Goal: Information Seeking & Learning: Learn about a topic

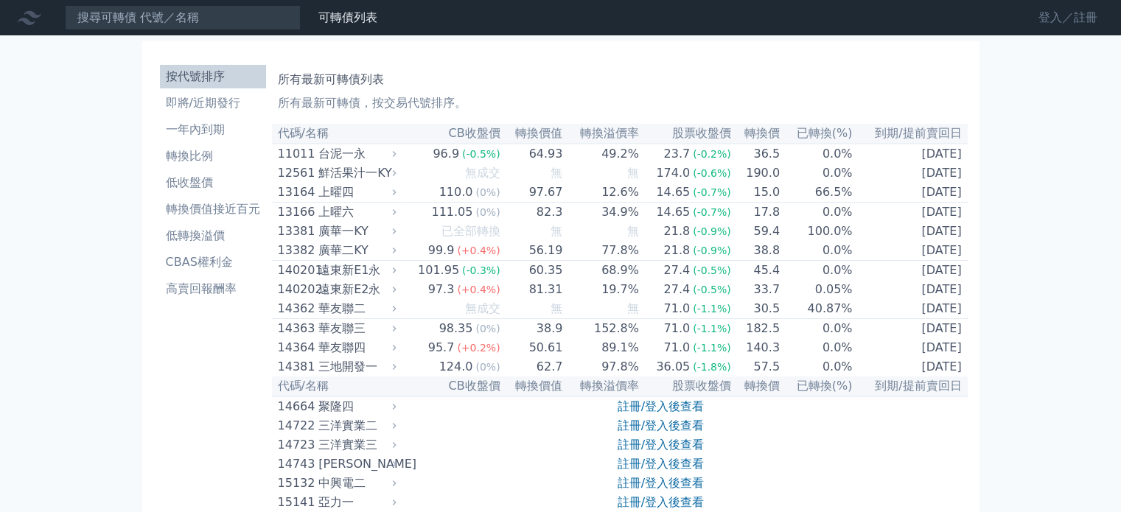
click at [1054, 23] on link "登入／註冊" at bounding box center [1068, 18] width 83 height 24
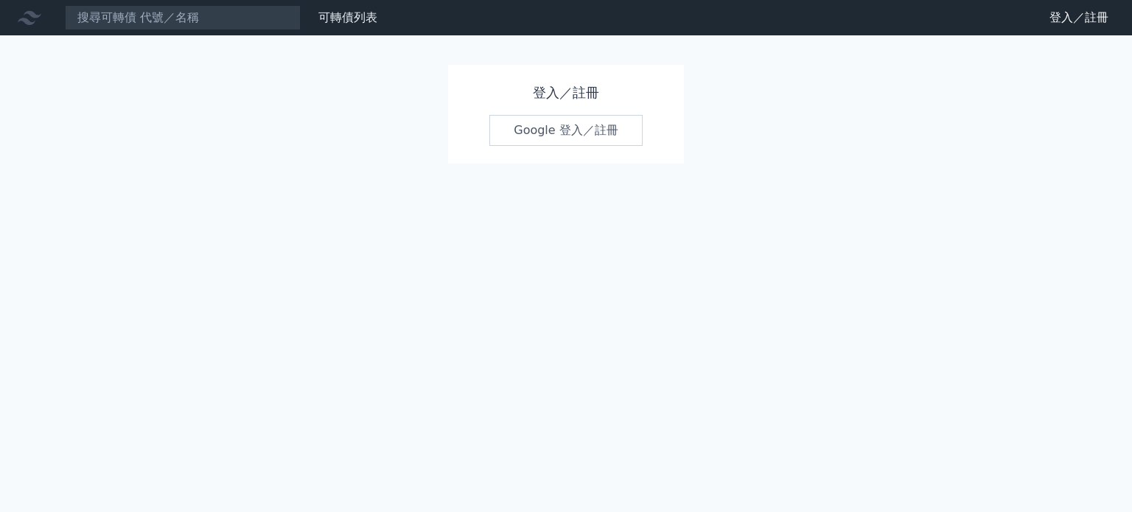
click at [556, 139] on link "Google 登入／註冊" at bounding box center [565, 130] width 153 height 31
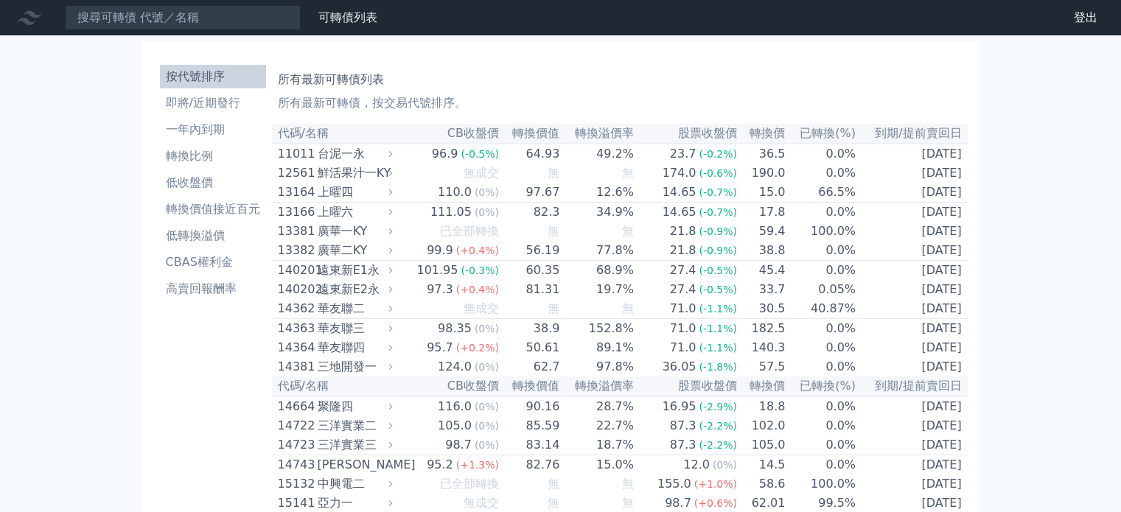
scroll to position [1464, 0]
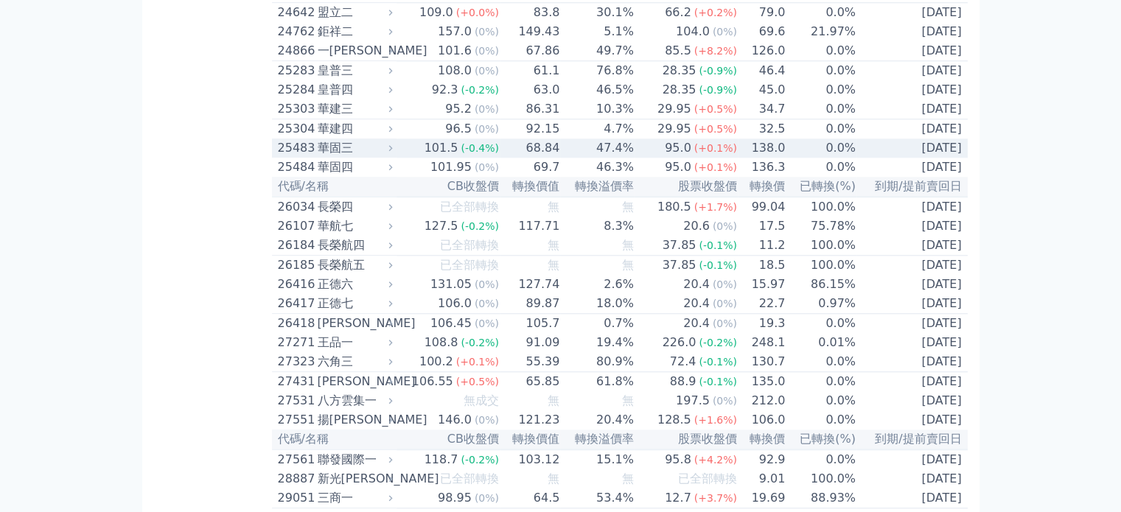
click at [878, 158] on td "[DATE]" at bounding box center [911, 148] width 111 height 19
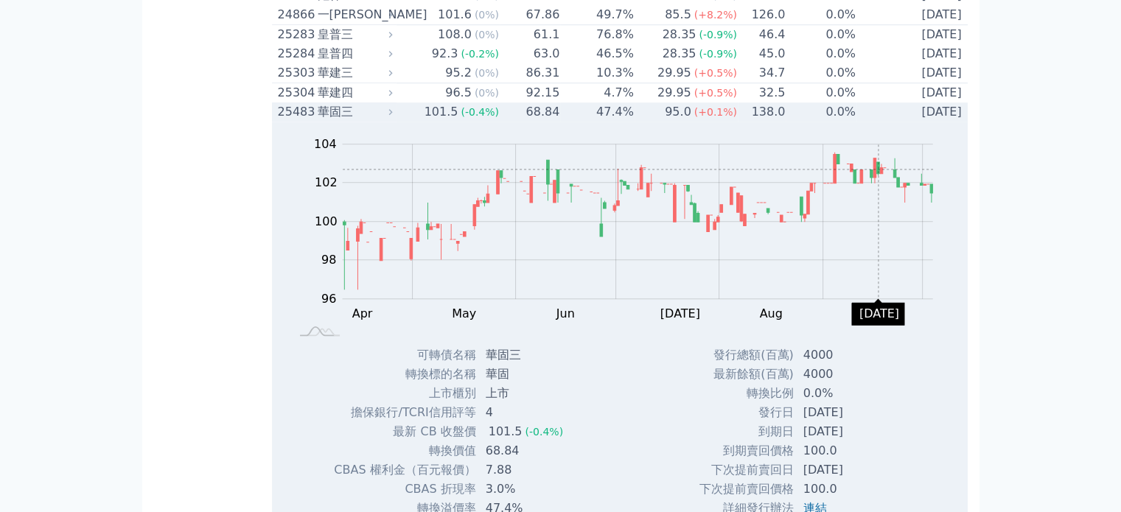
scroll to position [1434, 0]
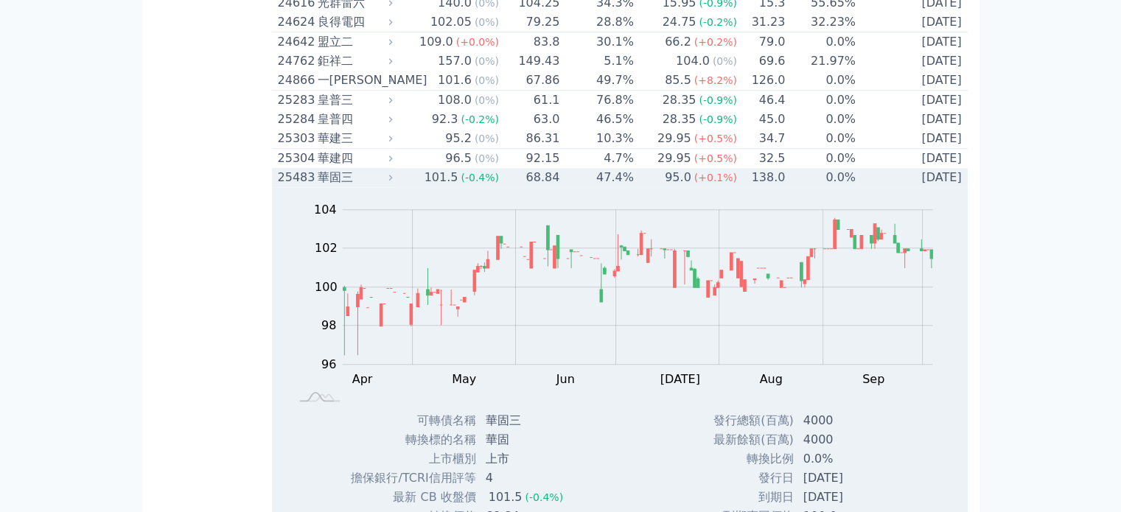
click at [828, 187] on td "0.0%" at bounding box center [821, 177] width 71 height 19
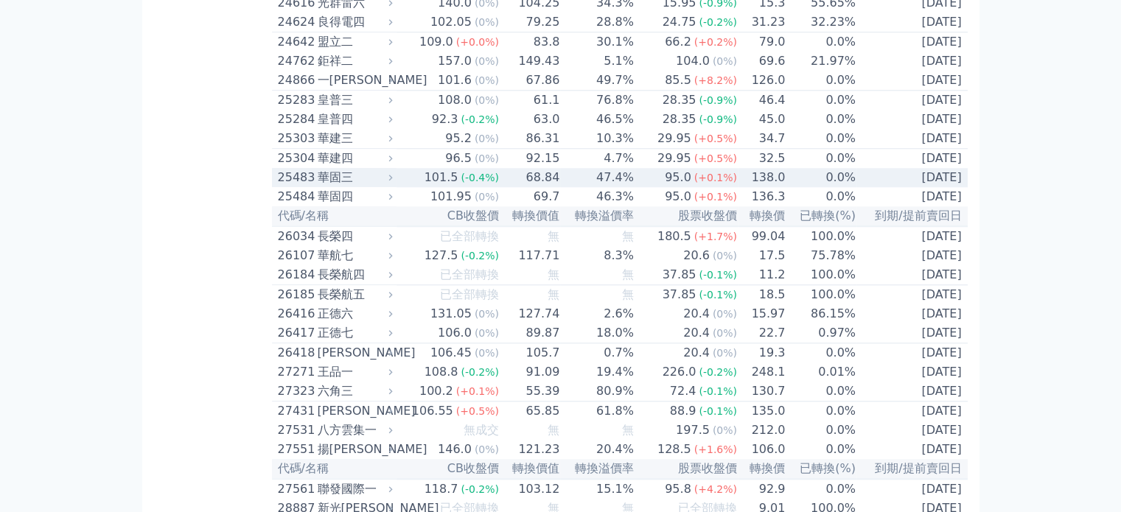
click at [828, 187] on td "0.0%" at bounding box center [821, 177] width 71 height 19
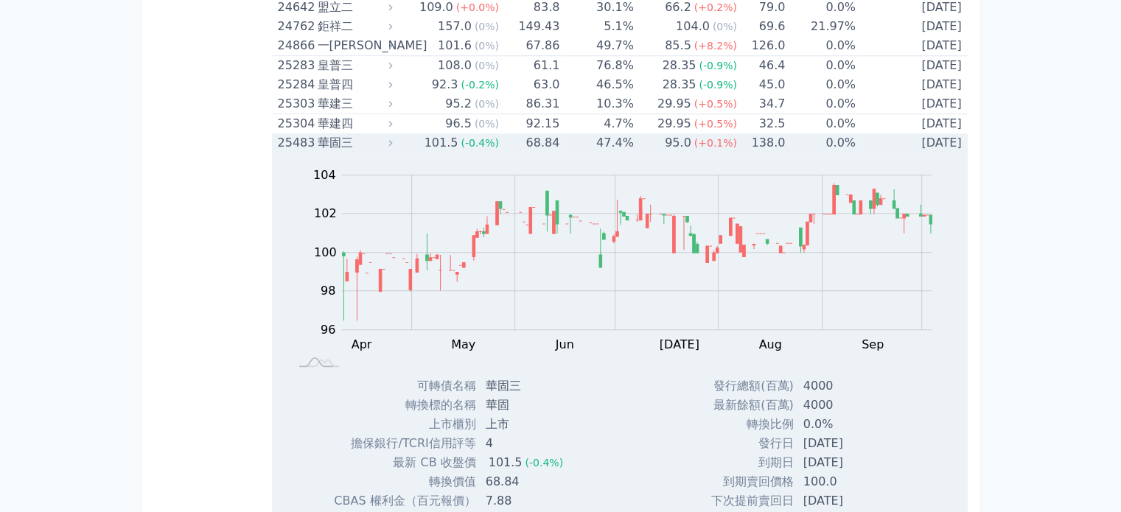
scroll to position [1464, 0]
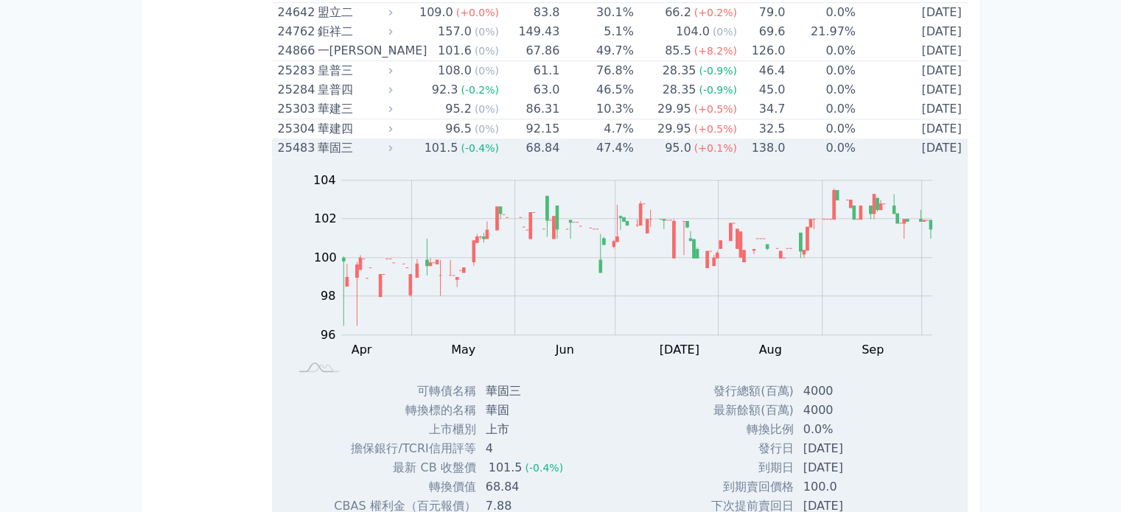
click at [789, 158] on td "0.0%" at bounding box center [821, 148] width 71 height 19
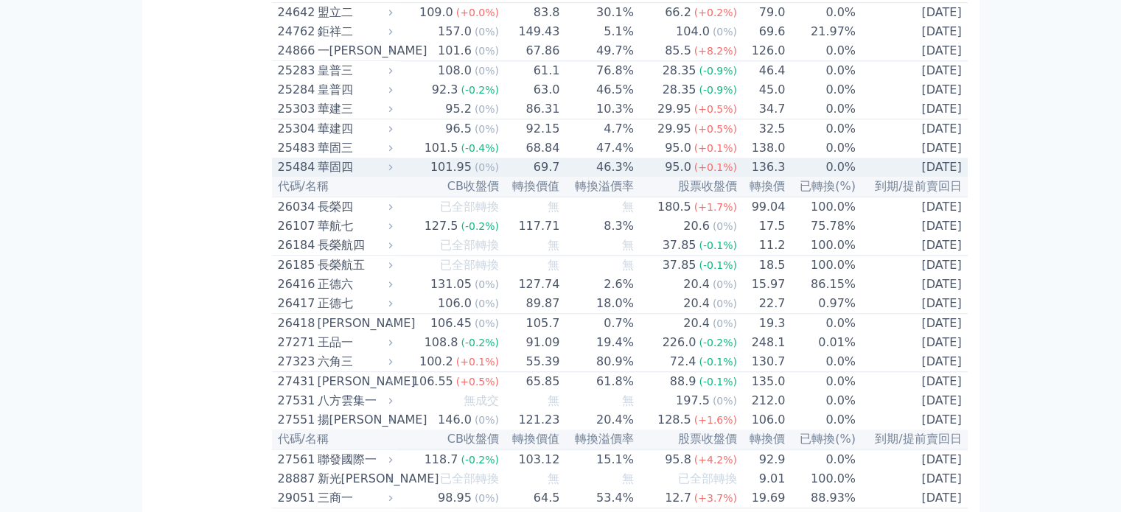
click at [684, 176] on div "95.0" at bounding box center [678, 167] width 32 height 18
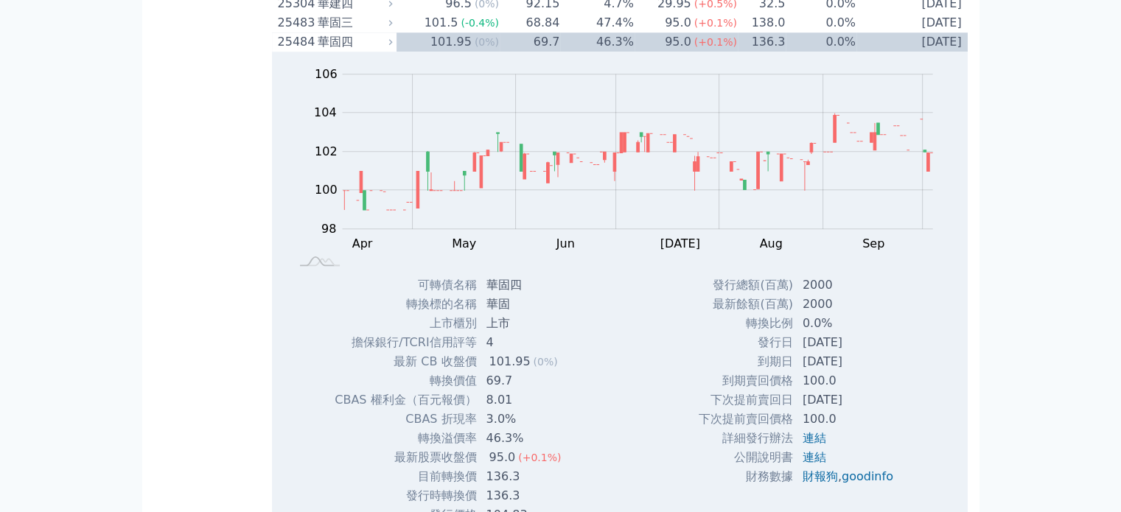
scroll to position [1582, 0]
